Goal: Information Seeking & Learning: Learn about a topic

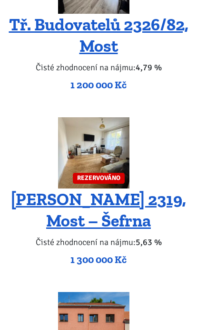
scroll to position [1436, 0]
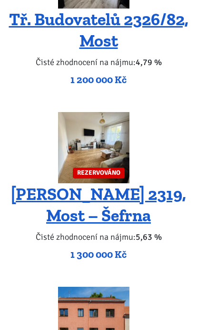
click at [121, 287] on img at bounding box center [93, 322] width 71 height 71
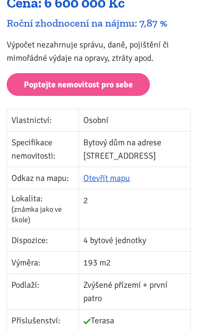
scroll to position [1713, 0]
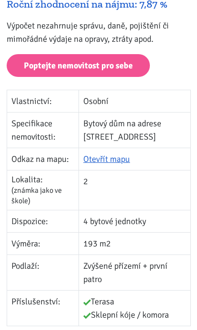
click at [190, 185] on td "2" at bounding box center [134, 190] width 111 height 40
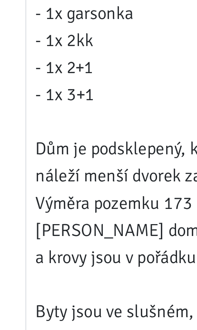
scroll to position [2283, 0]
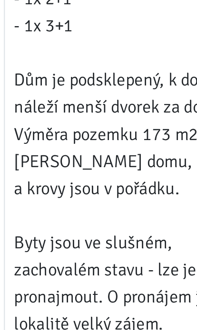
click at [75, 39] on td "Dvoupodlažní bytový dům se 4 bytovými jednotkami a možností půdní vestavby na a…" at bounding box center [127, 233] width 126 height 448
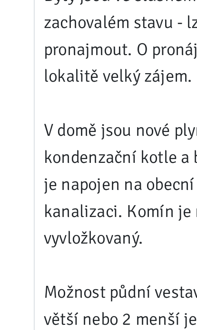
scroll to position [2426, 0]
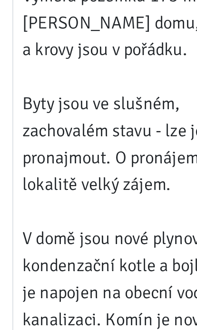
copy tr "Dvoupodlažní bytový dům se 4 bytovými jednotkami a možností půdní vestavby na a…"
click at [76, 77] on td "Dvoupodlažní bytový dům se 4 bytovými jednotkami a možností půdní vestavby na a…" at bounding box center [127, 111] width 126 height 448
